Goal: Information Seeking & Learning: Learn about a topic

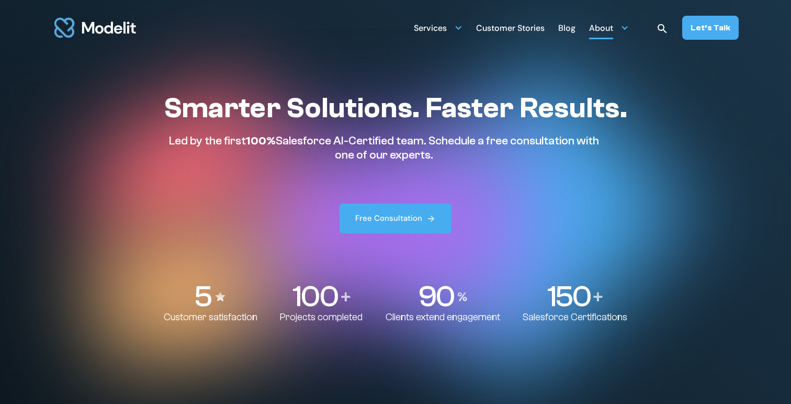
click at [621, 27] on div "About" at bounding box center [609, 27] width 40 height 20
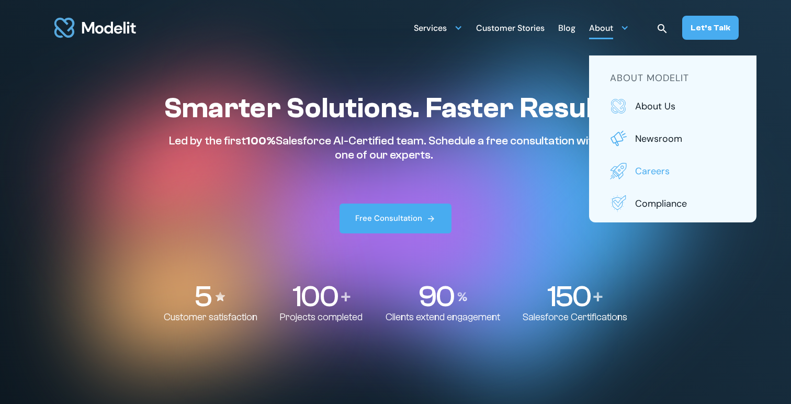
click at [647, 169] on p "Careers" at bounding box center [685, 171] width 100 height 14
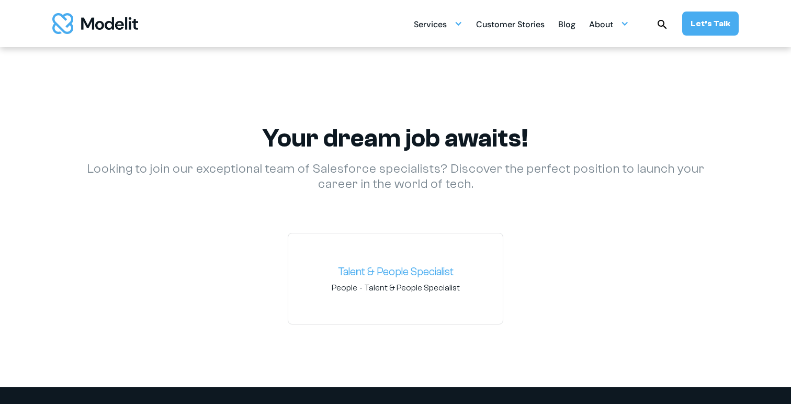
scroll to position [1451, 0]
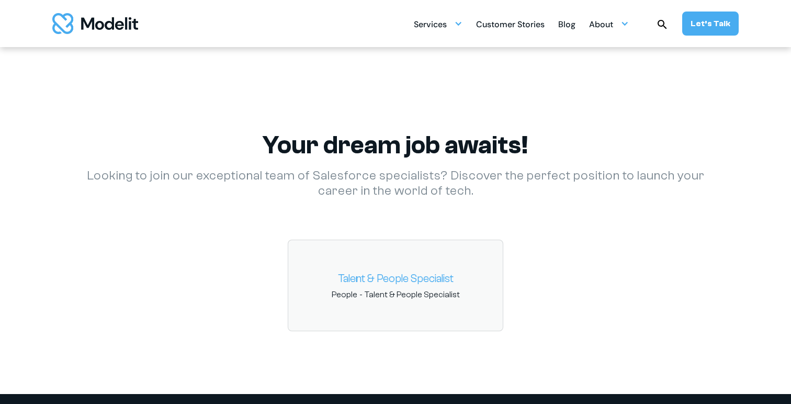
click at [365, 275] on link "Talent & People Specialist" at bounding box center [396, 279] width 198 height 17
